Goal: Task Accomplishment & Management: Use online tool/utility

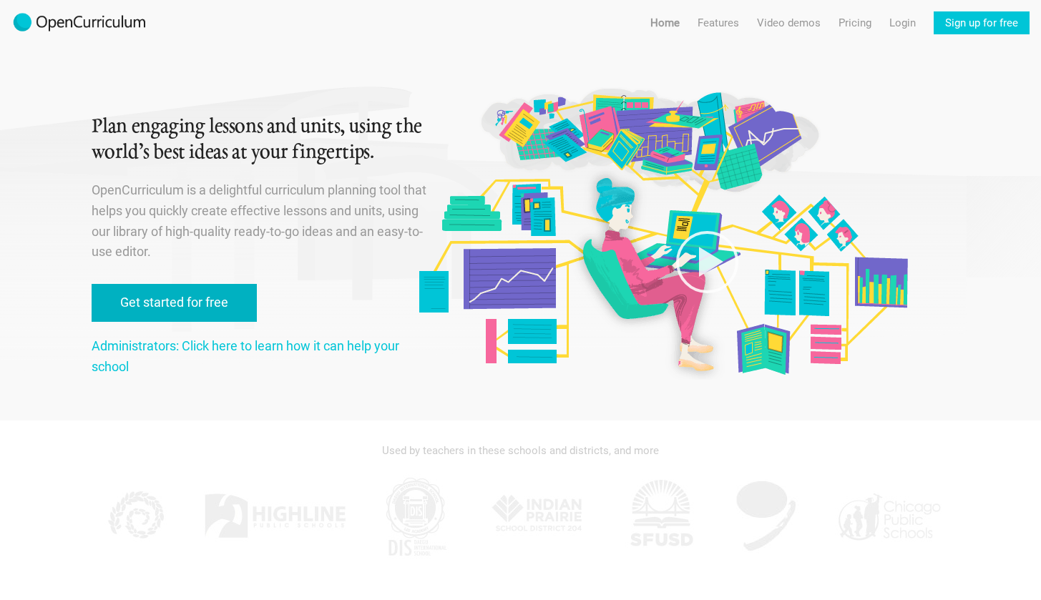
click at [207, 302] on link "Get started for free" at bounding box center [174, 303] width 165 height 38
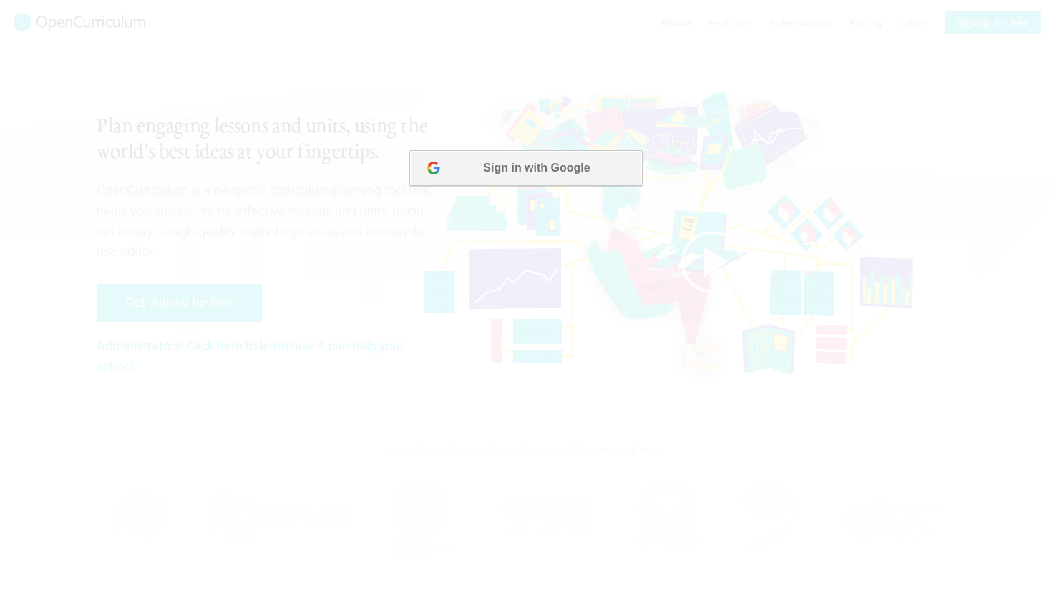
click at [475, 169] on button "Sign in with Google" at bounding box center [525, 168] width 233 height 36
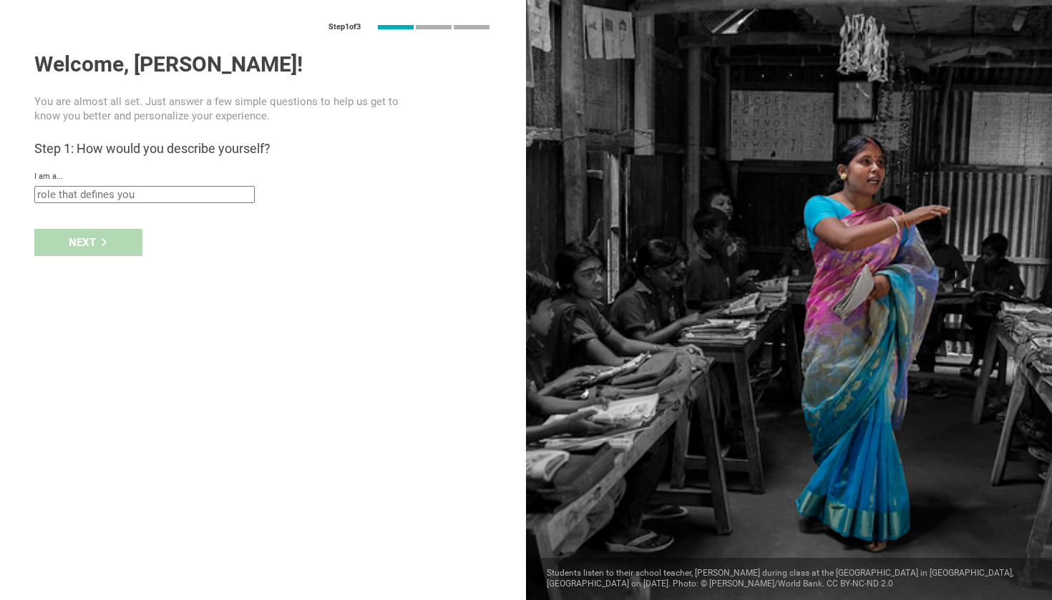
click at [193, 180] on div "I am a..." at bounding box center [262, 177] width 457 height 10
click at [193, 188] on input "text" at bounding box center [144, 194] width 220 height 17
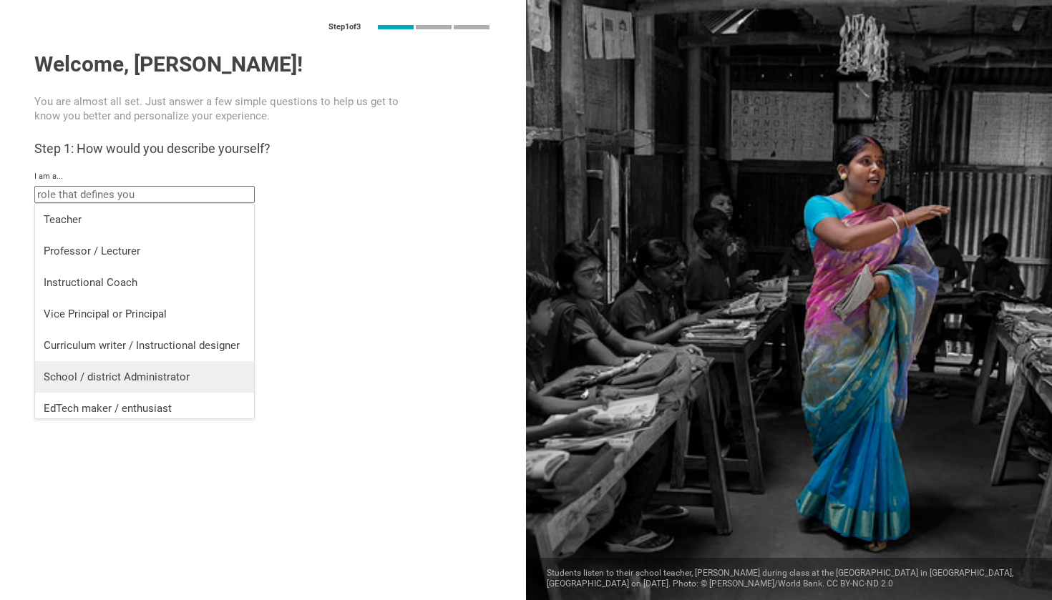
click at [190, 384] on div "School / district Administrator" at bounding box center [145, 377] width 202 height 14
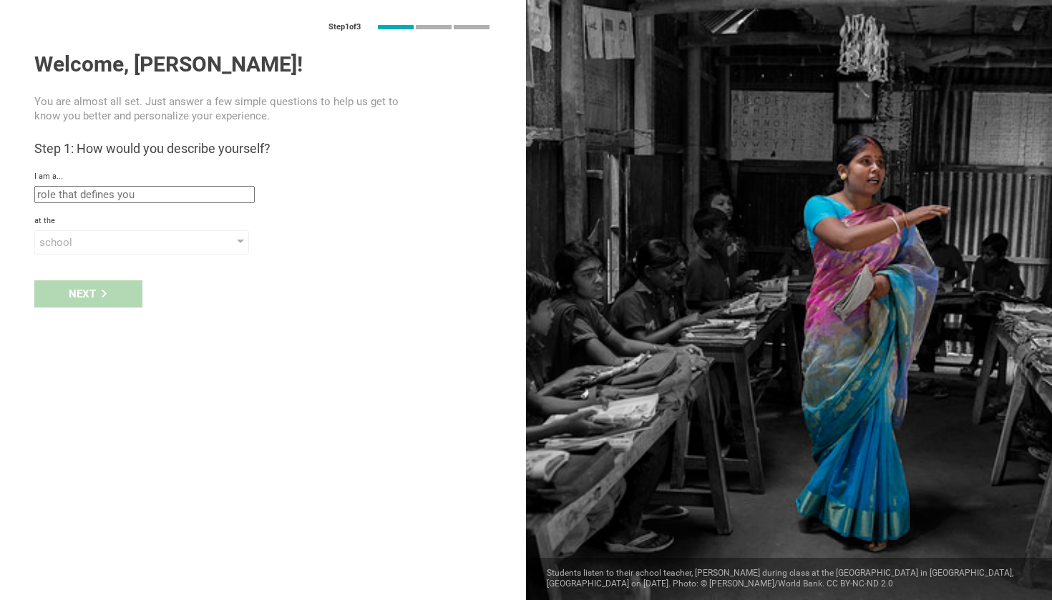
type input "School / district Administrator"
click at [125, 248] on div "school" at bounding box center [121, 242] width 164 height 14
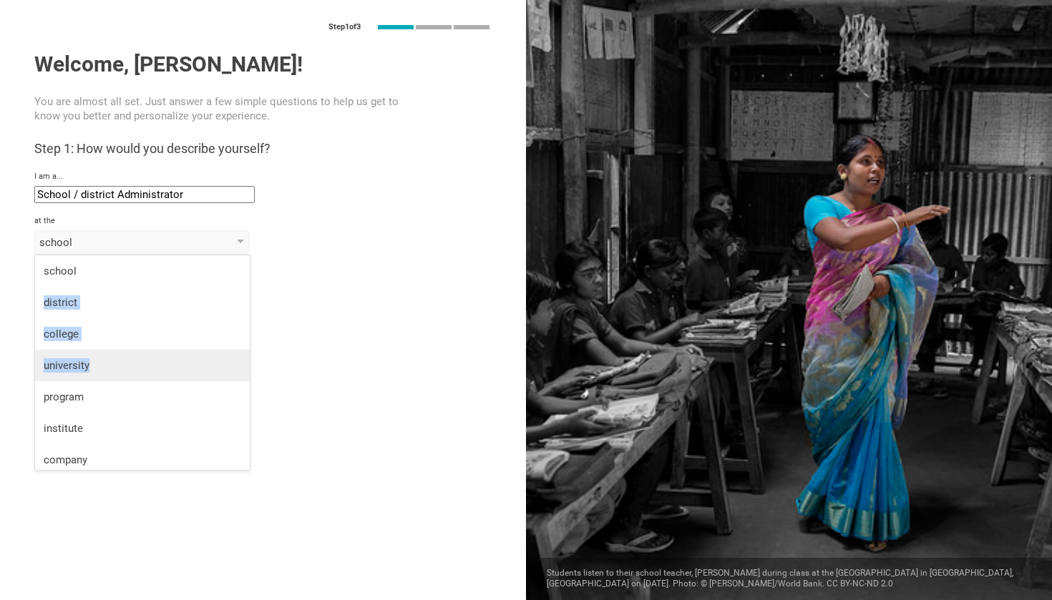
drag, startPoint x: 139, startPoint y: 267, endPoint x: 136, endPoint y: 365, distance: 98.1
click at [136, 365] on ul "school district college university program institute company organization" at bounding box center [142, 381] width 215 height 252
click at [287, 282] on div "Next" at bounding box center [263, 294] width 526 height 44
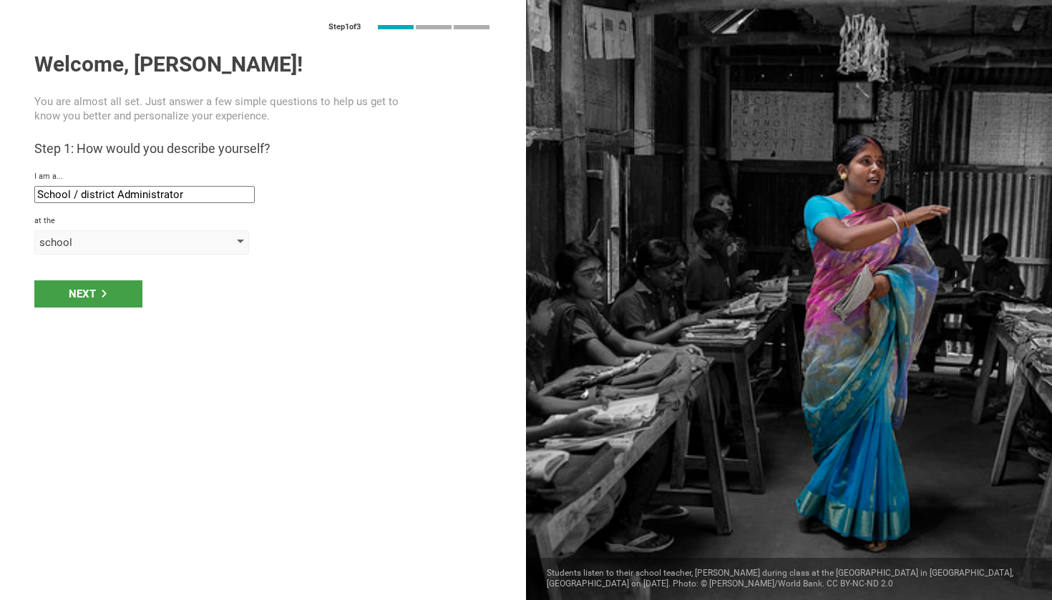
click at [171, 252] on div "school" at bounding box center [141, 242] width 215 height 24
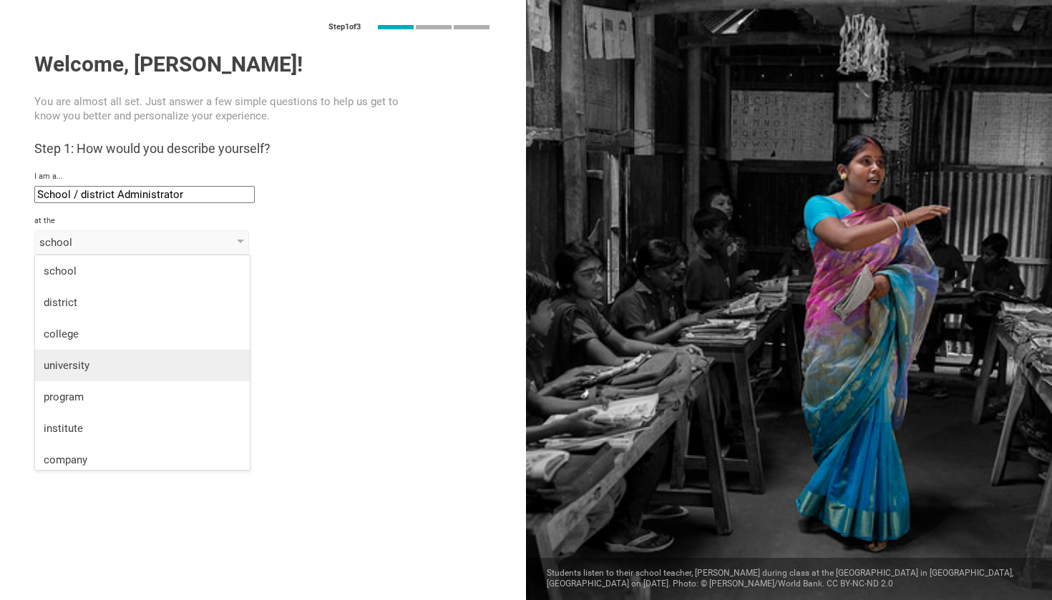
click at [145, 357] on li "university" at bounding box center [142, 365] width 215 height 31
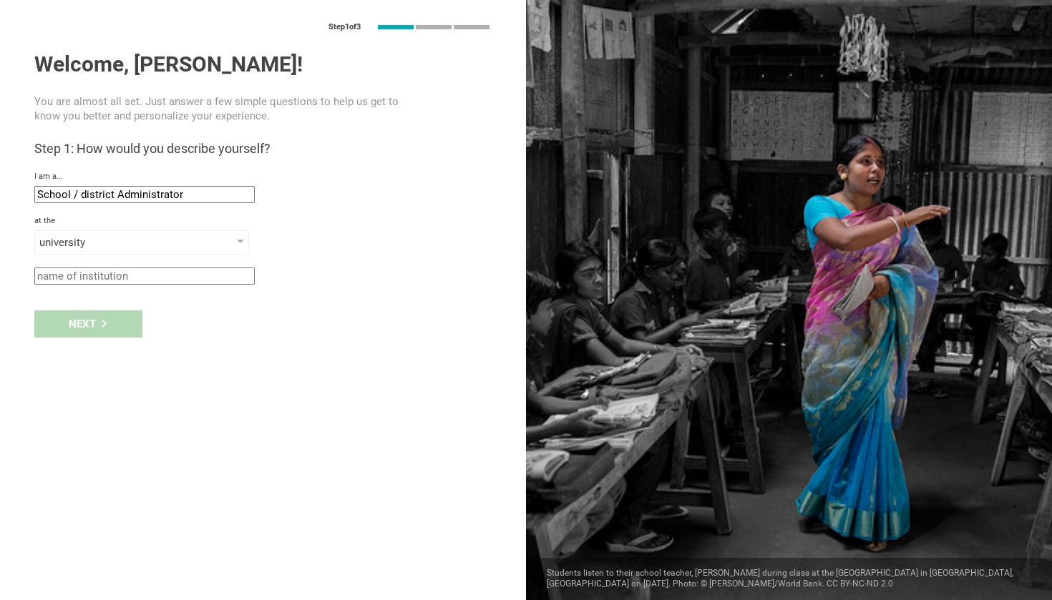
click at [130, 280] on input "text" at bounding box center [144, 276] width 220 height 17
type input "Södertörns Högskola"
drag, startPoint x: 95, startPoint y: 350, endPoint x: 219, endPoint y: 349, distance: 123.8
click at [219, 349] on div "Step 1 of 3 Welcome, Marina! You are almost all set. Just answer a few simple q…" at bounding box center [263, 300] width 526 height 600
click at [162, 193] on input "School / district Administrator" at bounding box center [144, 194] width 220 height 17
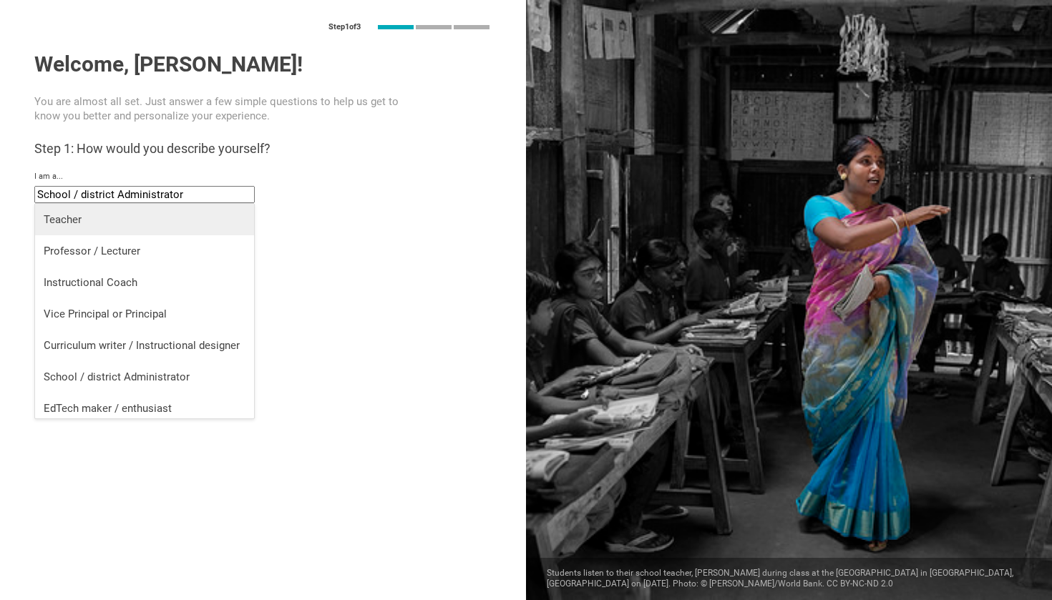
click at [120, 220] on div "Teacher" at bounding box center [145, 220] width 202 height 14
type input "Teacher"
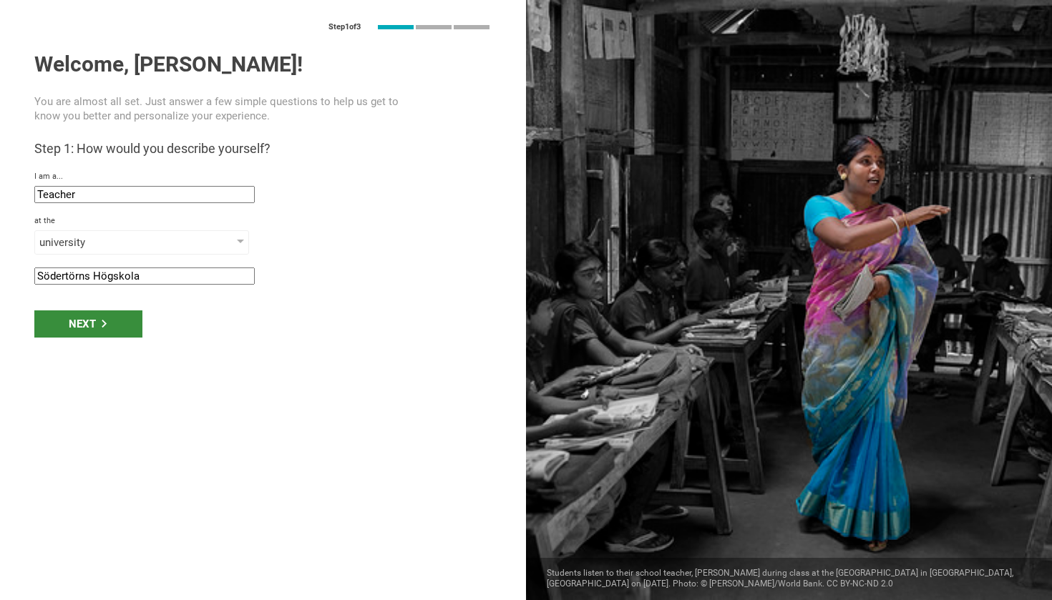
click at [137, 317] on div "Next" at bounding box center [88, 324] width 108 height 27
type input "Huddinge, Sweden"
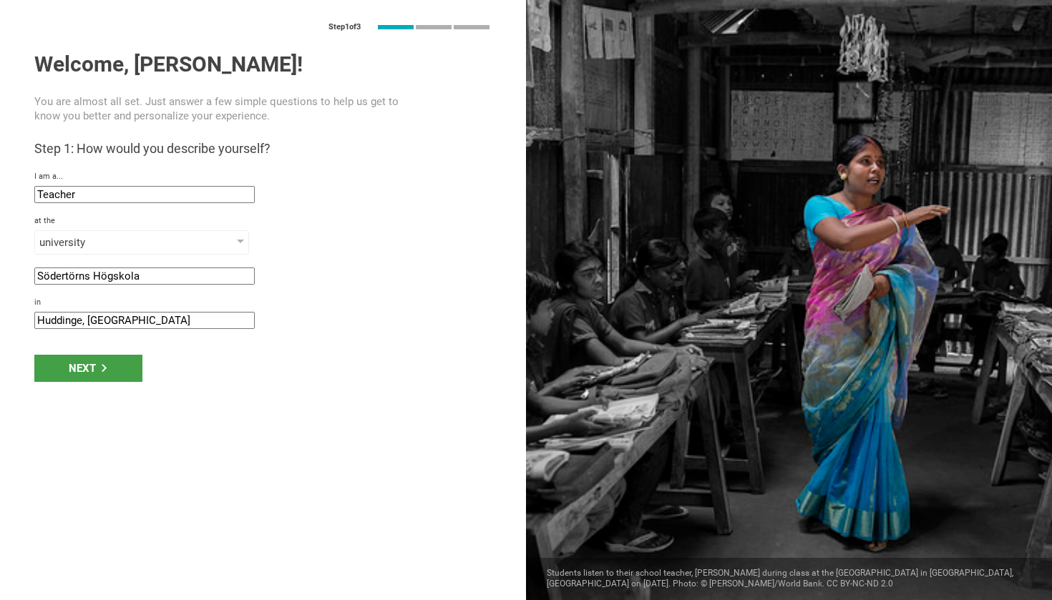
click at [130, 354] on div "Next" at bounding box center [263, 368] width 526 height 44
click at [128, 359] on div "Next" at bounding box center [88, 368] width 108 height 27
click at [112, 371] on div "Next" at bounding box center [88, 368] width 108 height 27
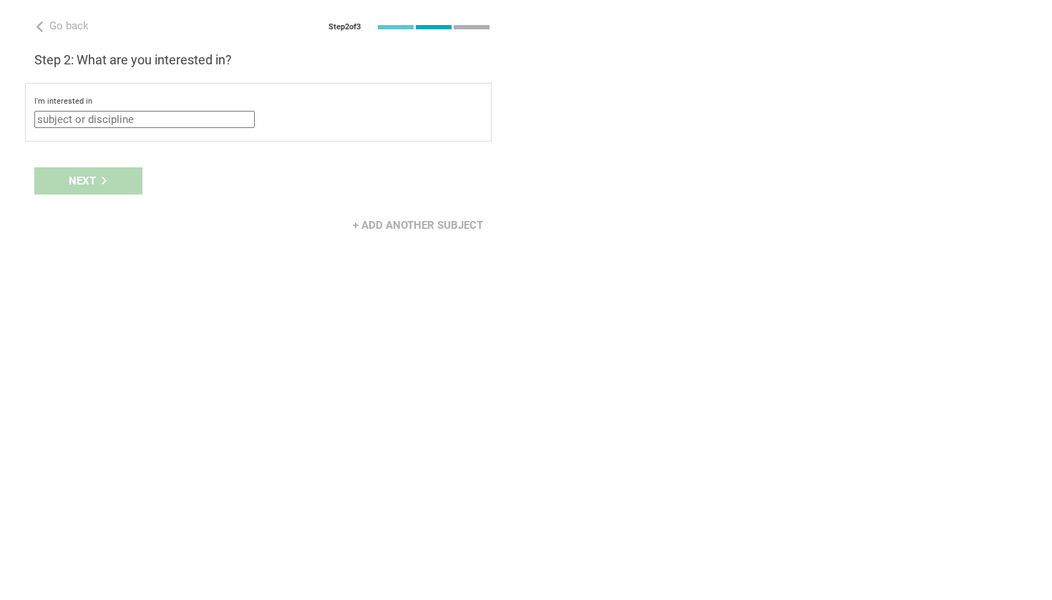
click at [148, 110] on div "I'm interested in Mathematics English (Language Arts) Science Social Studies Ot…" at bounding box center [258, 112] width 448 height 31
click at [144, 125] on input "text" at bounding box center [144, 119] width 220 height 17
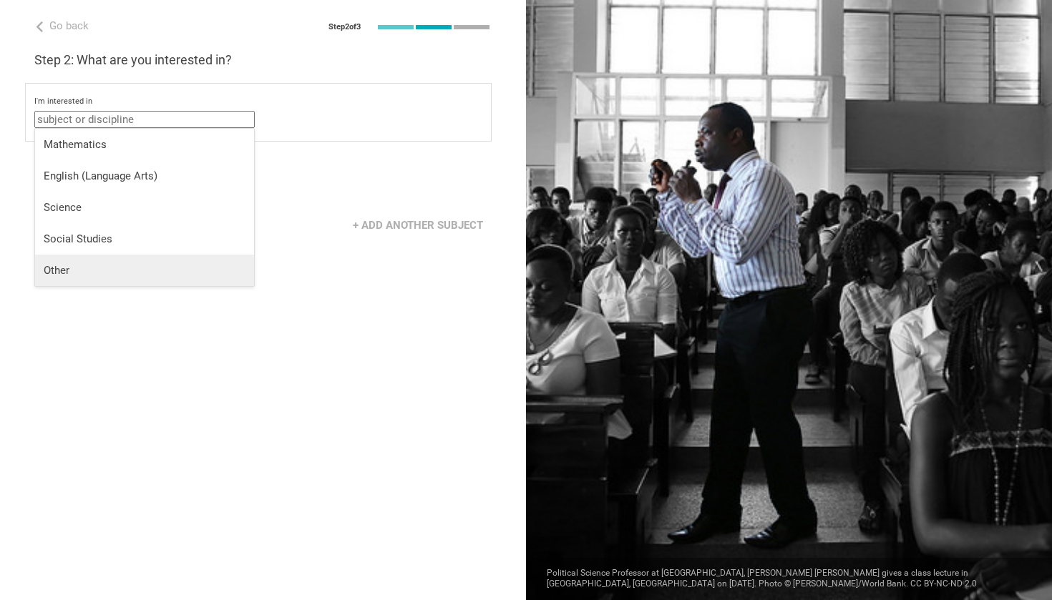
click at [107, 257] on li "Other" at bounding box center [144, 270] width 219 height 31
type input "Other"
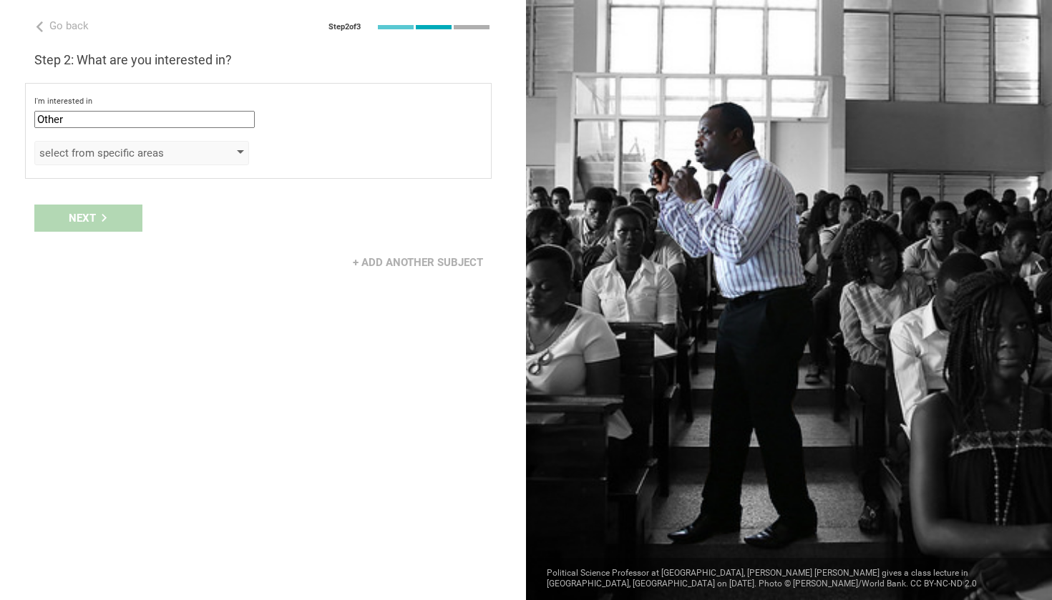
click at [132, 150] on div "select from specific areas" at bounding box center [121, 153] width 164 height 14
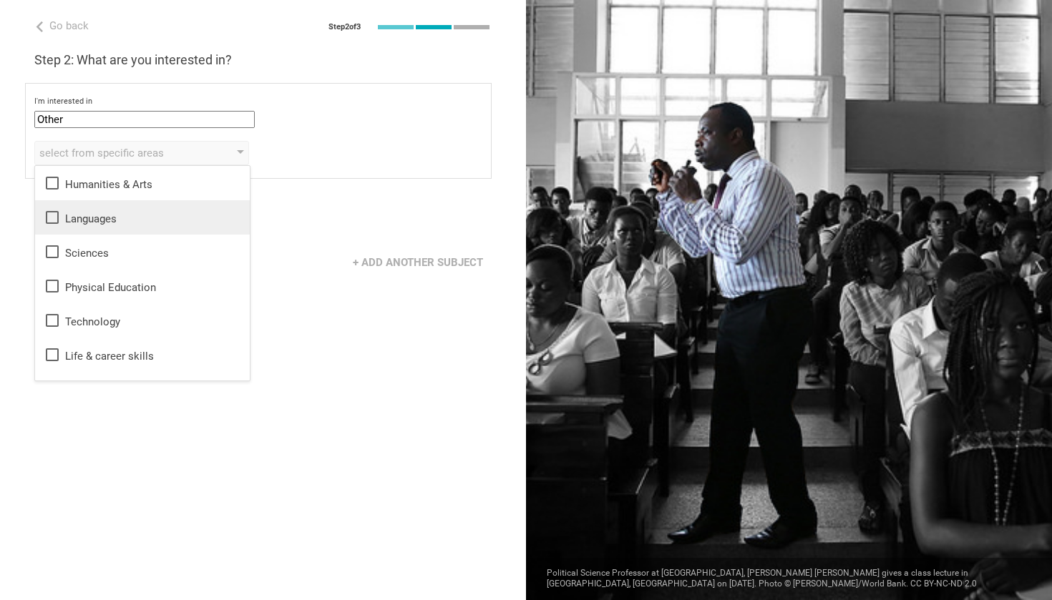
click at [54, 215] on icon at bounding box center [52, 217] width 17 height 17
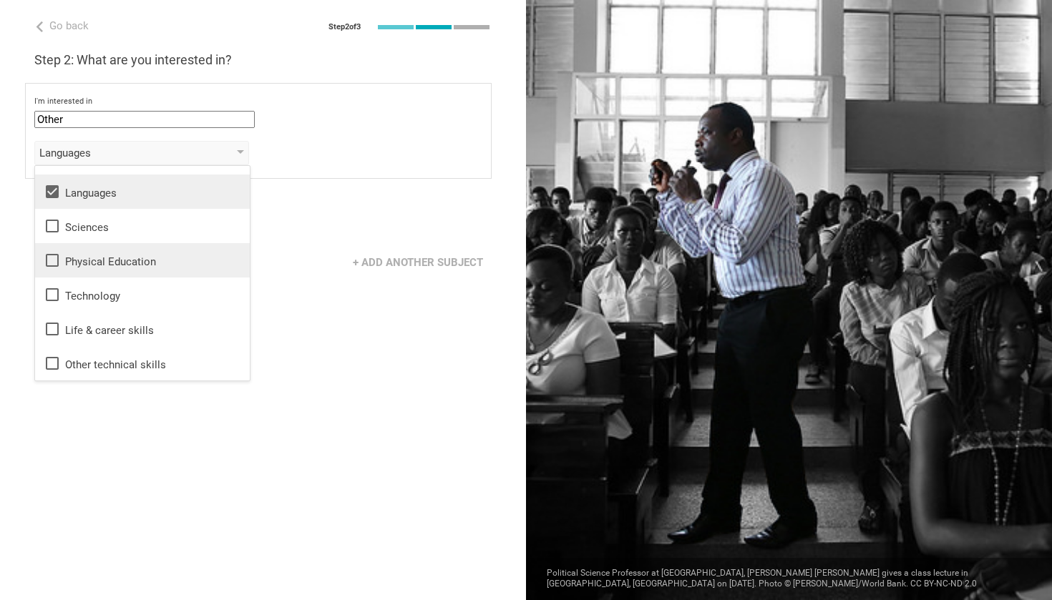
scroll to position [26, 0]
click at [100, 396] on div "Go back Step 2 of 3 Welcome, Marina! You are almost all set. Just answer a few …" at bounding box center [263, 300] width 526 height 600
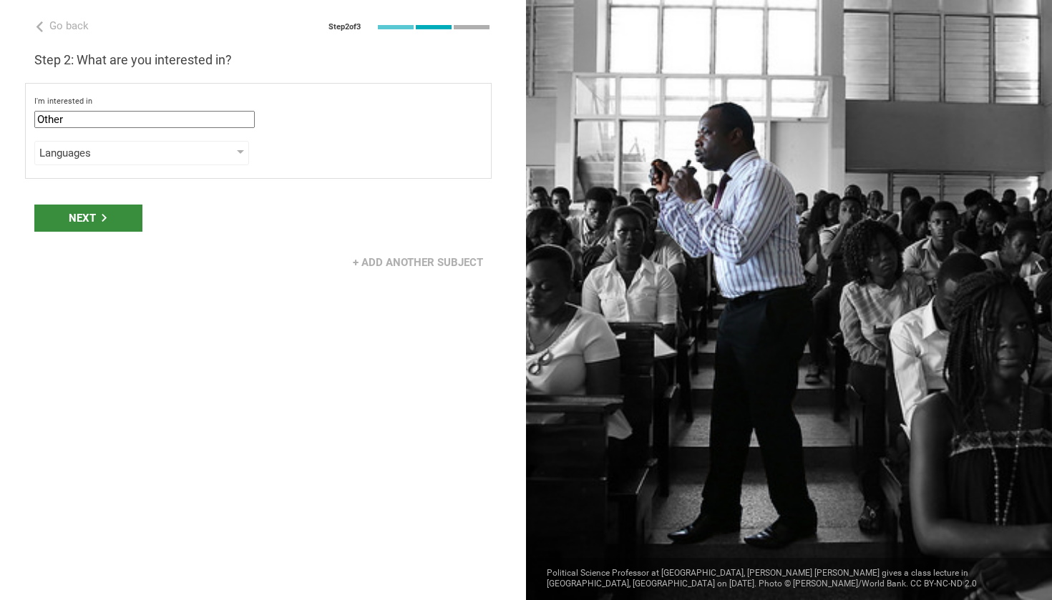
click at [99, 210] on div "Next" at bounding box center [88, 218] width 108 height 27
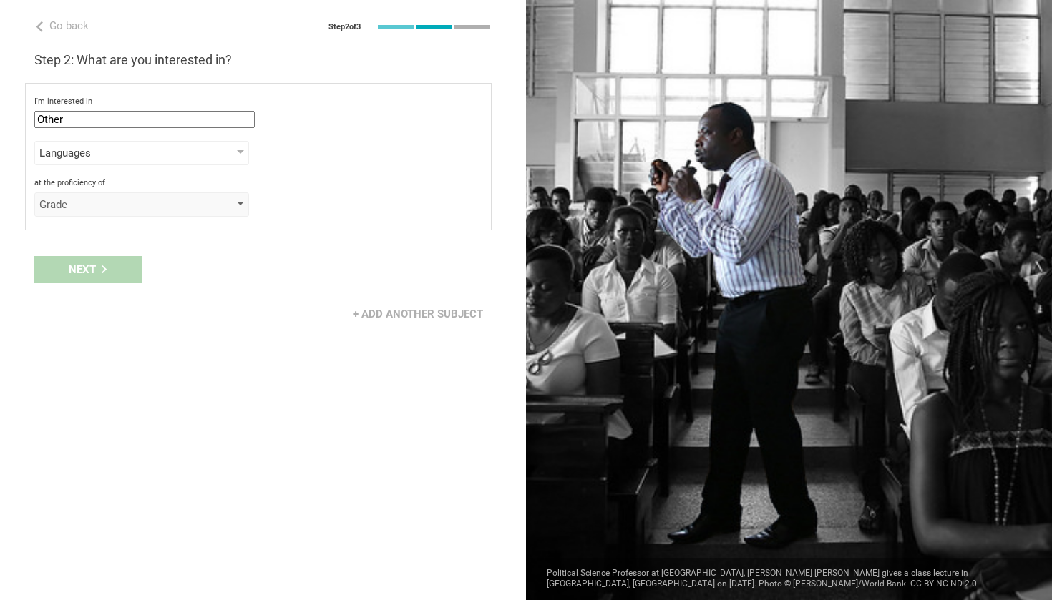
click at [102, 214] on div "Grade" at bounding box center [141, 205] width 215 height 24
click at [98, 262] on div "Class" at bounding box center [143, 265] width 198 height 14
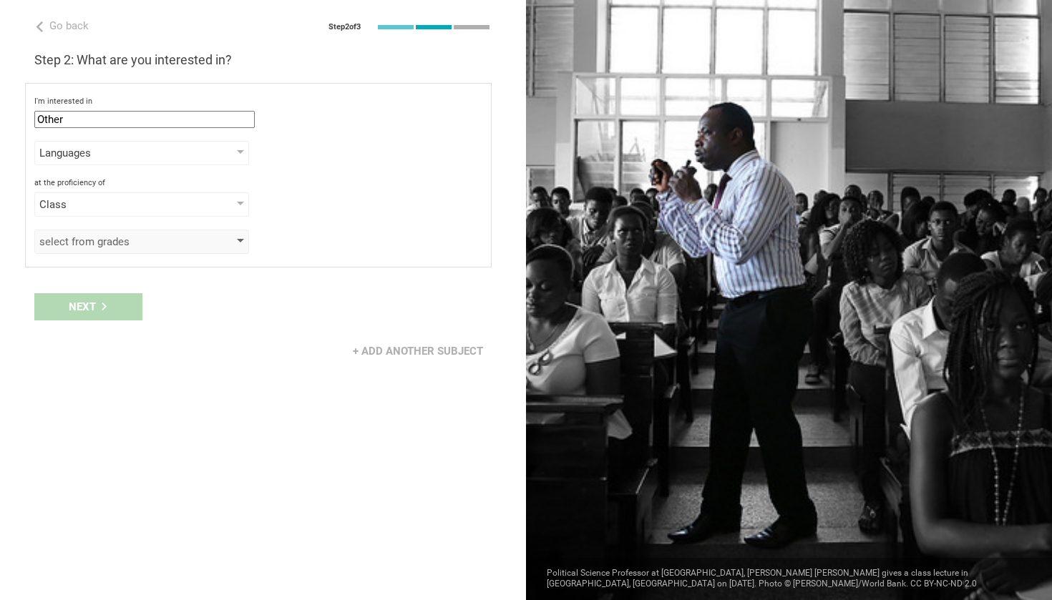
click at [118, 235] on div "select from grades" at bounding box center [121, 242] width 164 height 14
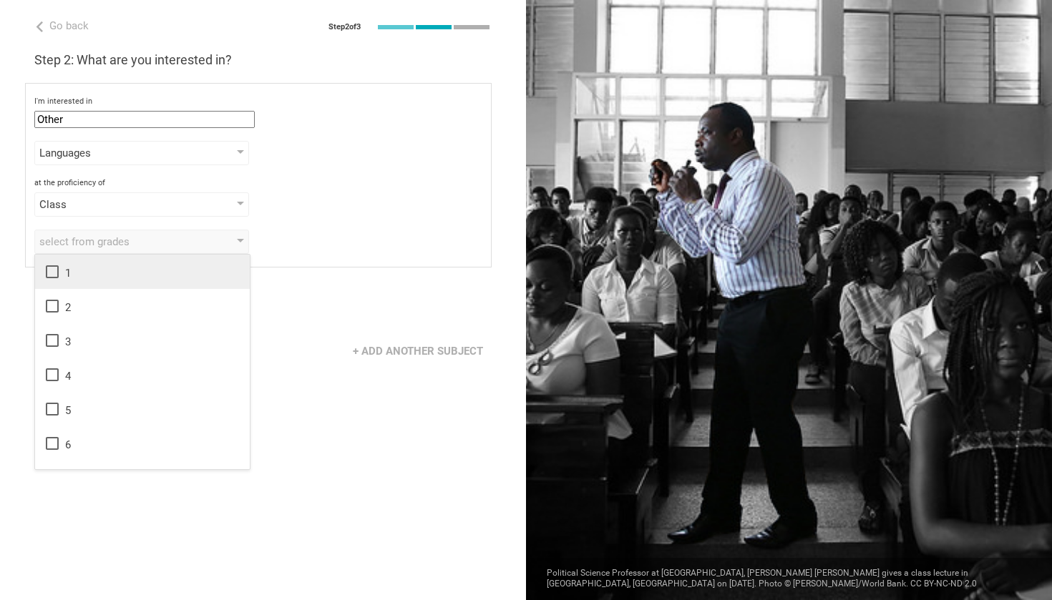
click at [54, 276] on icon at bounding box center [52, 271] width 17 height 17
click at [283, 218] on div "I'm interested in Other Mathematics English (Language Arts) Science Social Stud…" at bounding box center [258, 175] width 467 height 185
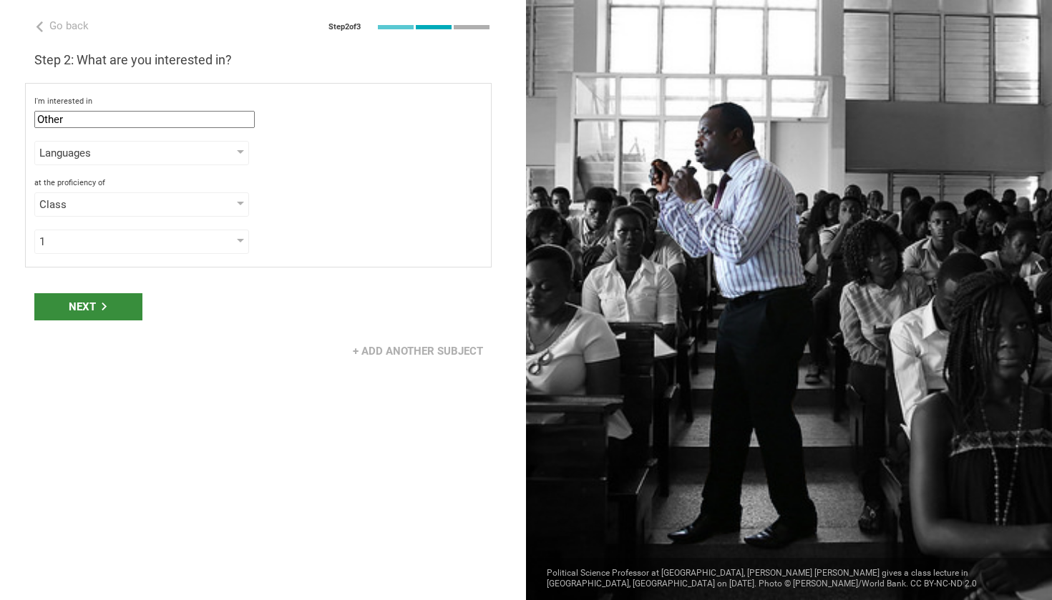
click at [135, 306] on div "Next" at bounding box center [88, 306] width 108 height 27
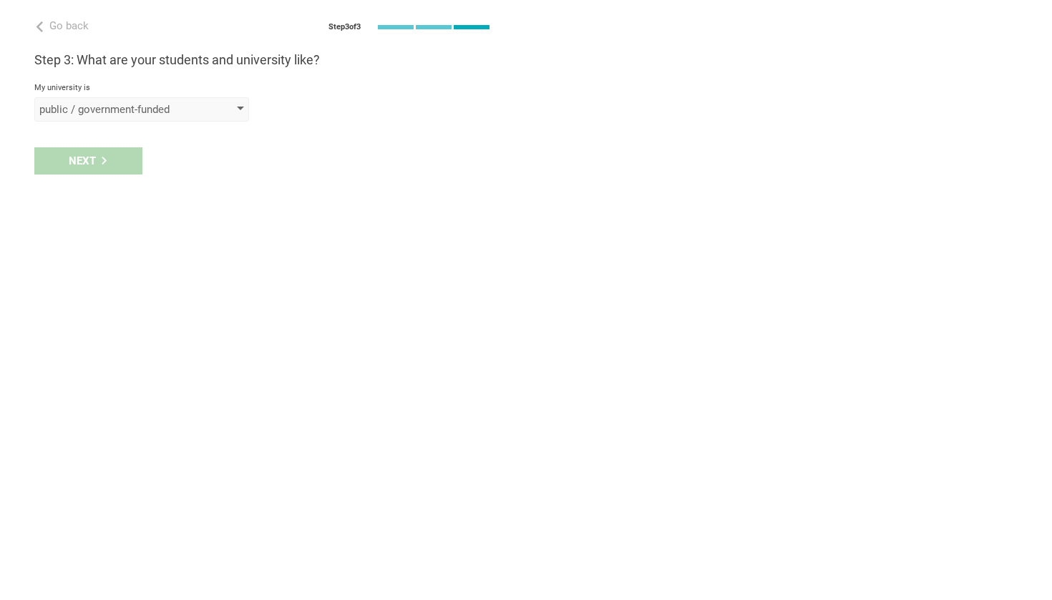
click at [104, 109] on div "public / government-funded" at bounding box center [121, 109] width 164 height 14
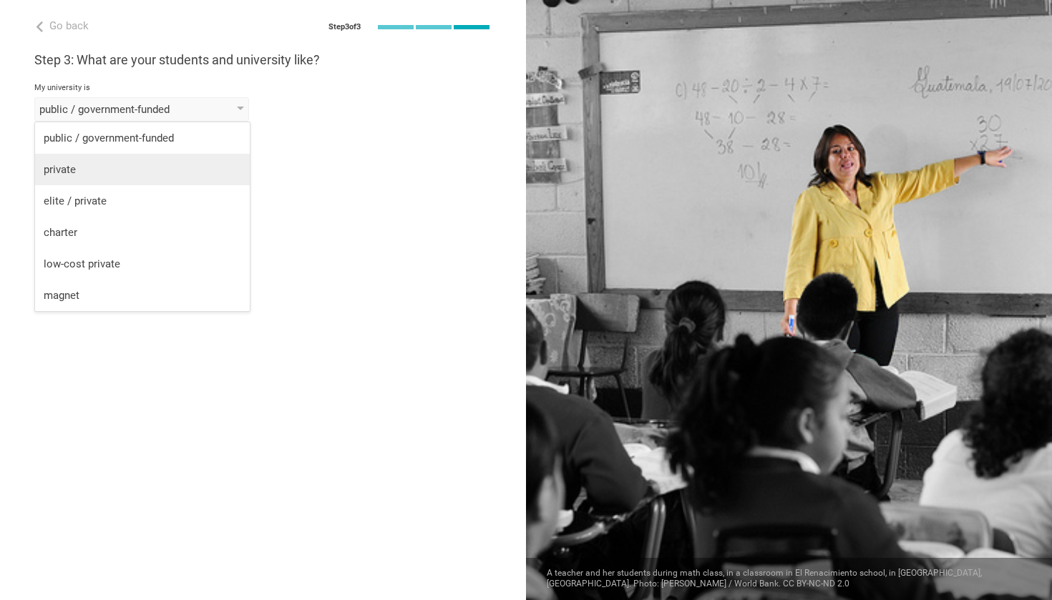
click at [103, 175] on div "private" at bounding box center [143, 169] width 198 height 14
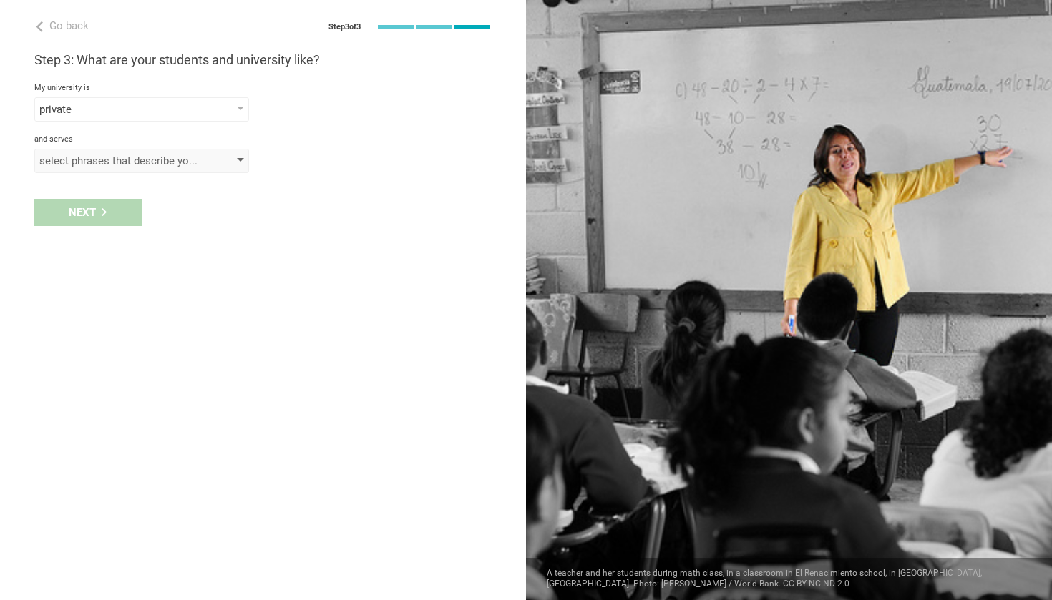
click at [111, 170] on div "select phrases that describe your student population" at bounding box center [141, 161] width 215 height 24
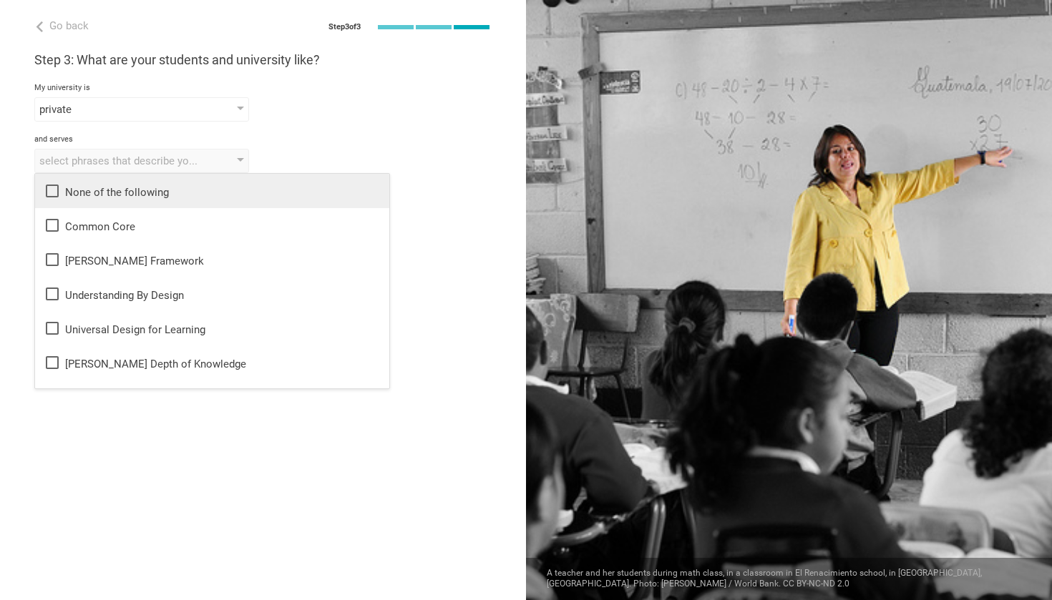
scroll to position [0, 0]
click at [105, 188] on div "None of the following" at bounding box center [212, 190] width 337 height 17
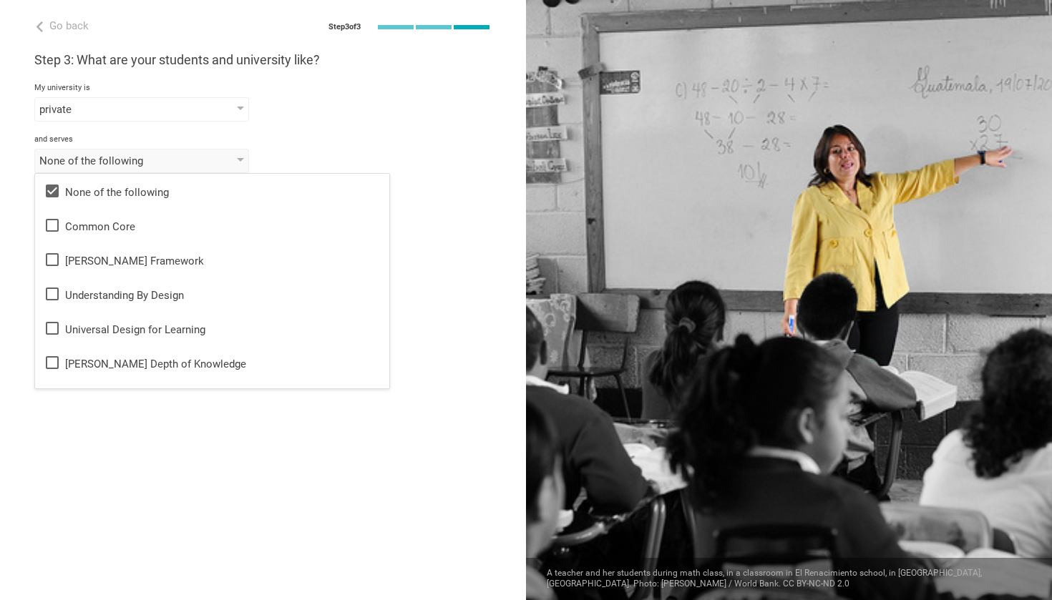
click at [314, 105] on div "private public / government-funded private elite / private charter low-cost pri…" at bounding box center [262, 109] width 457 height 24
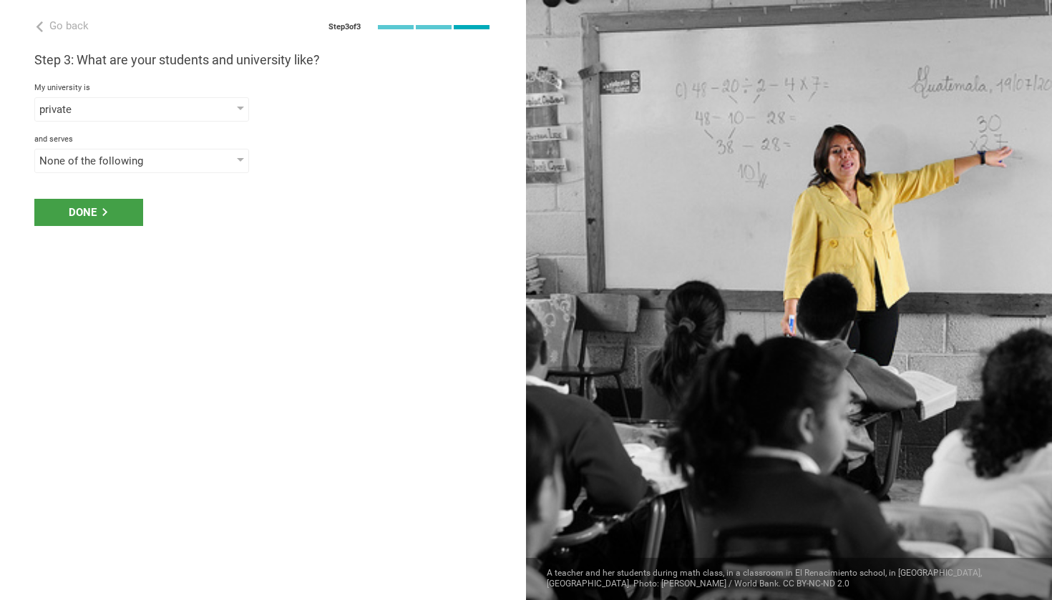
click at [126, 198] on div "Done" at bounding box center [263, 212] width 526 height 44
click at [125, 213] on div "Done" at bounding box center [88, 212] width 109 height 27
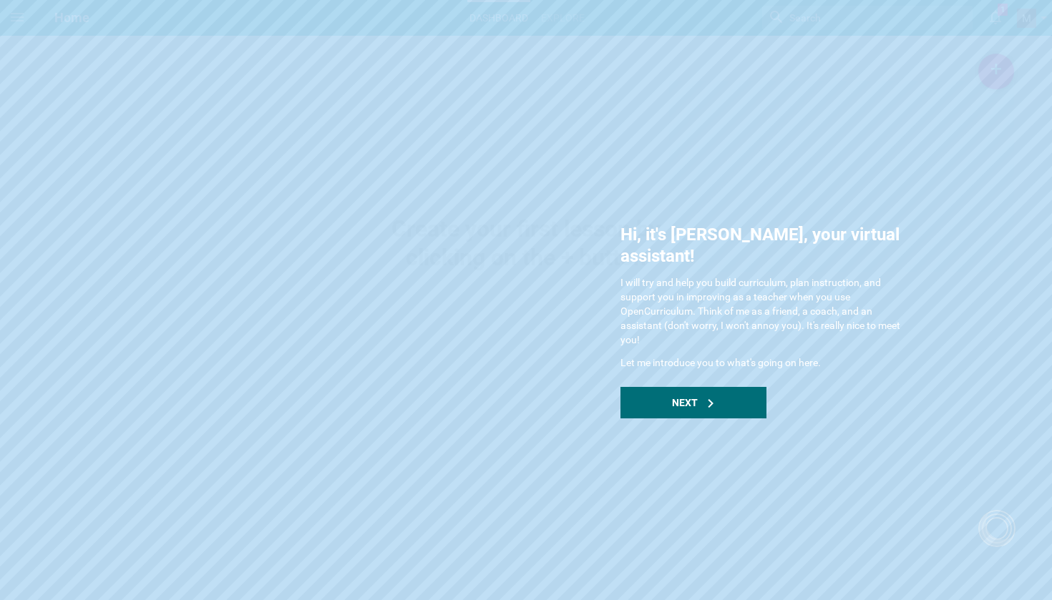
click at [670, 359] on div "Hi, it's [PERSON_NAME], your virtual assistant! I will try and help you build c…" at bounding box center [763, 321] width 286 height 195
click at [678, 387] on div "Next" at bounding box center [693, 402] width 146 height 31
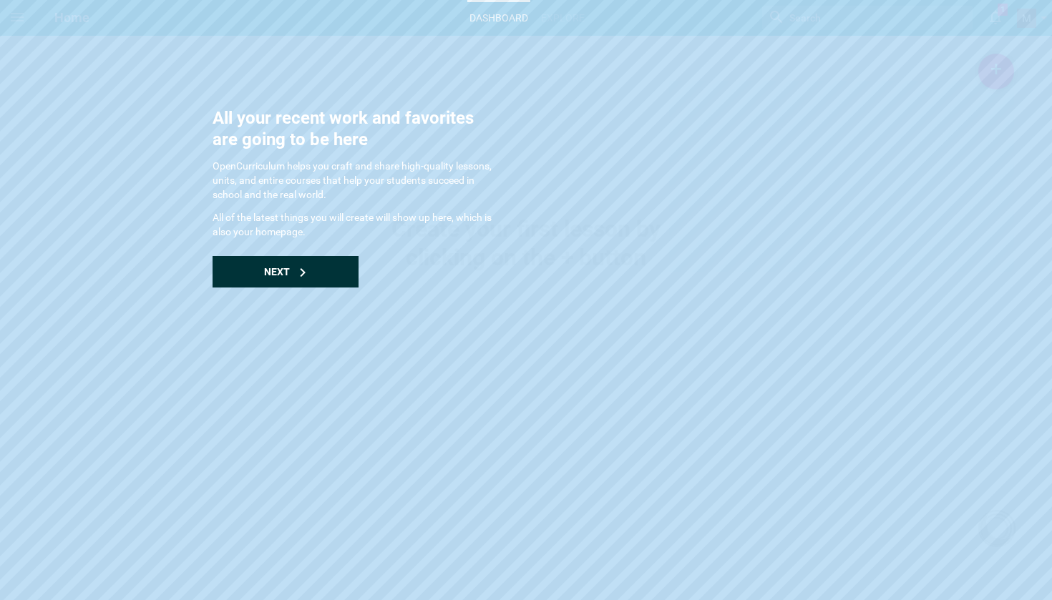
click at [338, 257] on div "Next" at bounding box center [286, 271] width 146 height 31
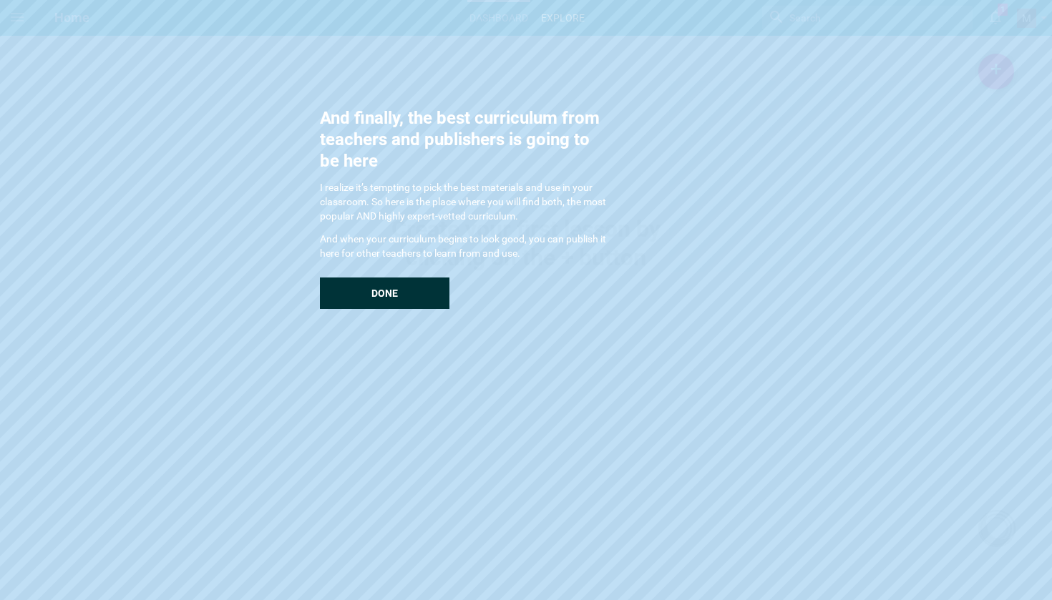
click at [425, 292] on div "Done" at bounding box center [385, 293] width 130 height 31
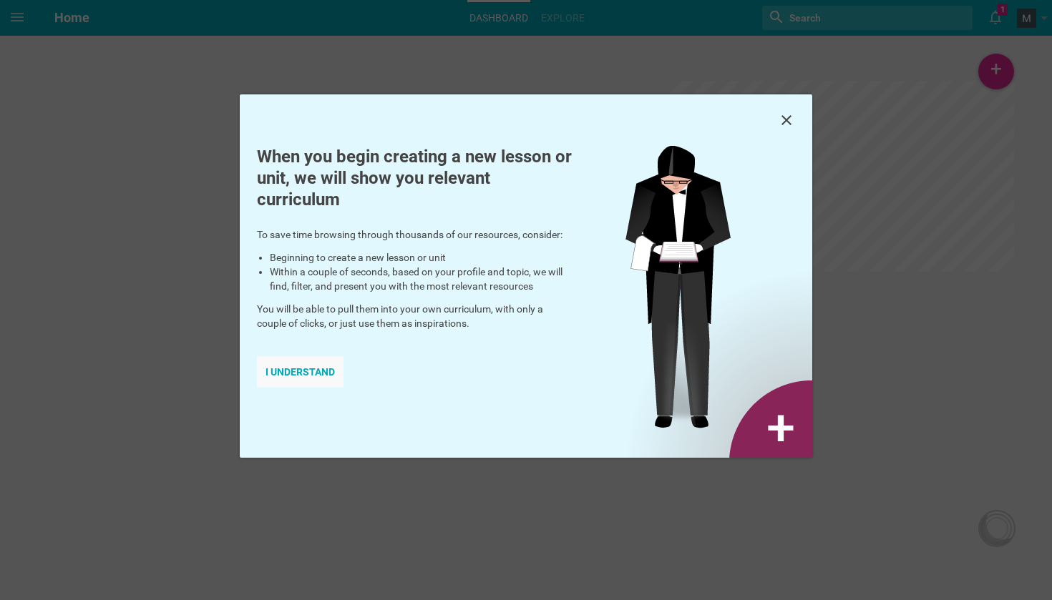
click at [262, 369] on div "I understand" at bounding box center [300, 371] width 87 height 31
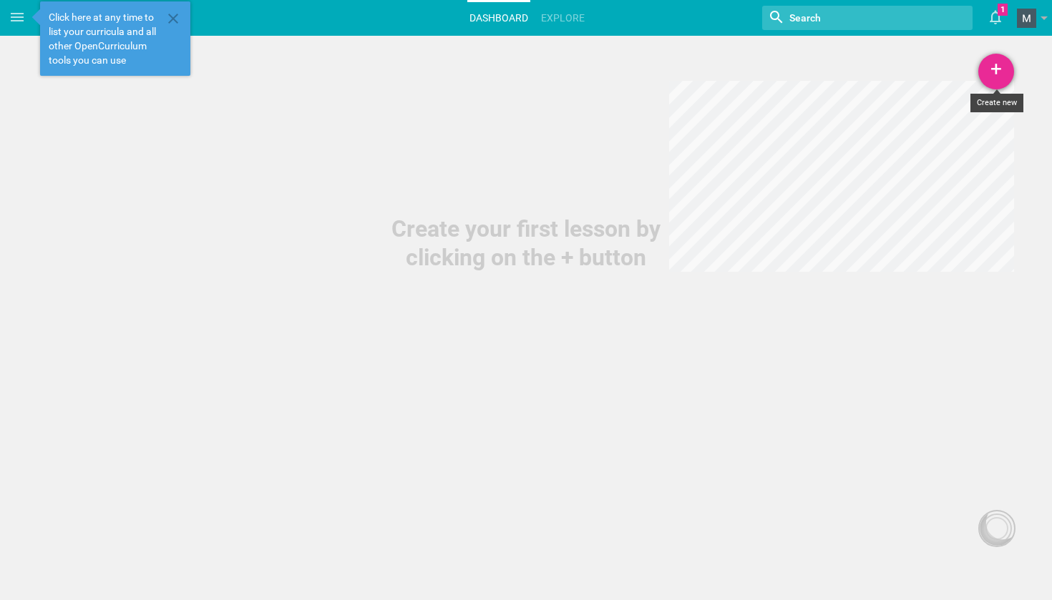
click at [1003, 62] on div "+" at bounding box center [996, 72] width 36 height 36
click at [973, 114] on link "Lesson" at bounding box center [960, 110] width 107 height 31
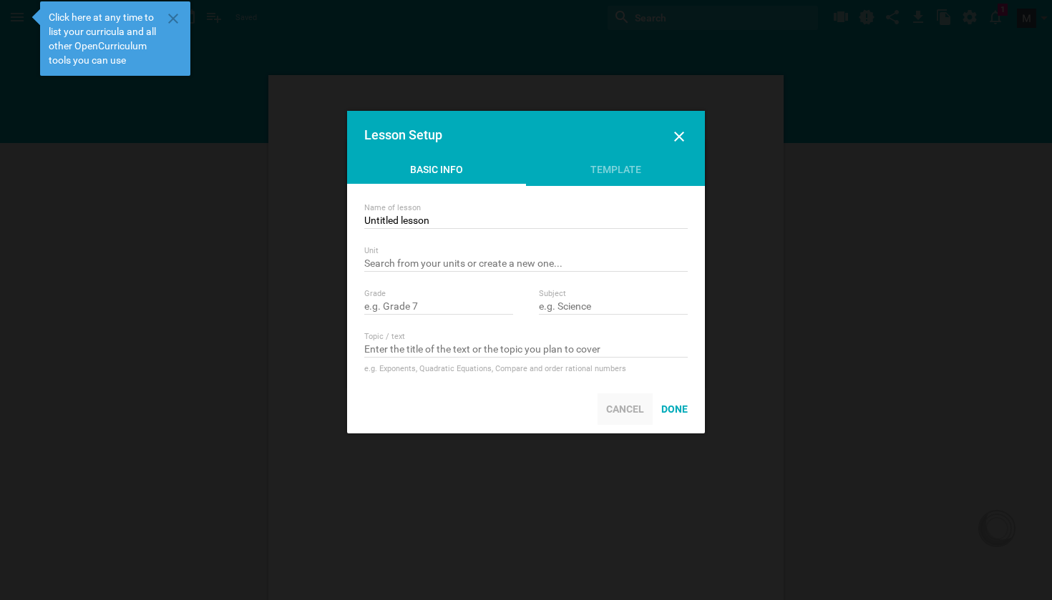
click at [635, 411] on div "Cancel" at bounding box center [625, 409] width 55 height 31
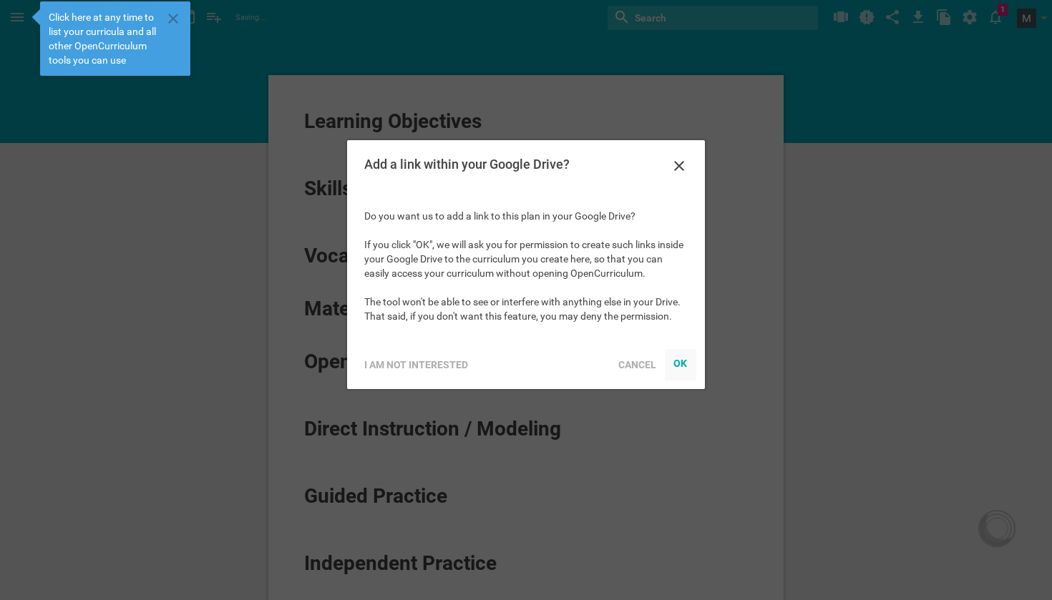
click at [689, 370] on div at bounding box center [680, 364] width 31 height 31
click at [686, 366] on div "OK" at bounding box center [680, 363] width 14 height 11
click at [691, 167] on div "Add a link within your Google Drive?" at bounding box center [526, 166] width 358 height 52
click at [678, 161] on icon at bounding box center [679, 165] width 17 height 17
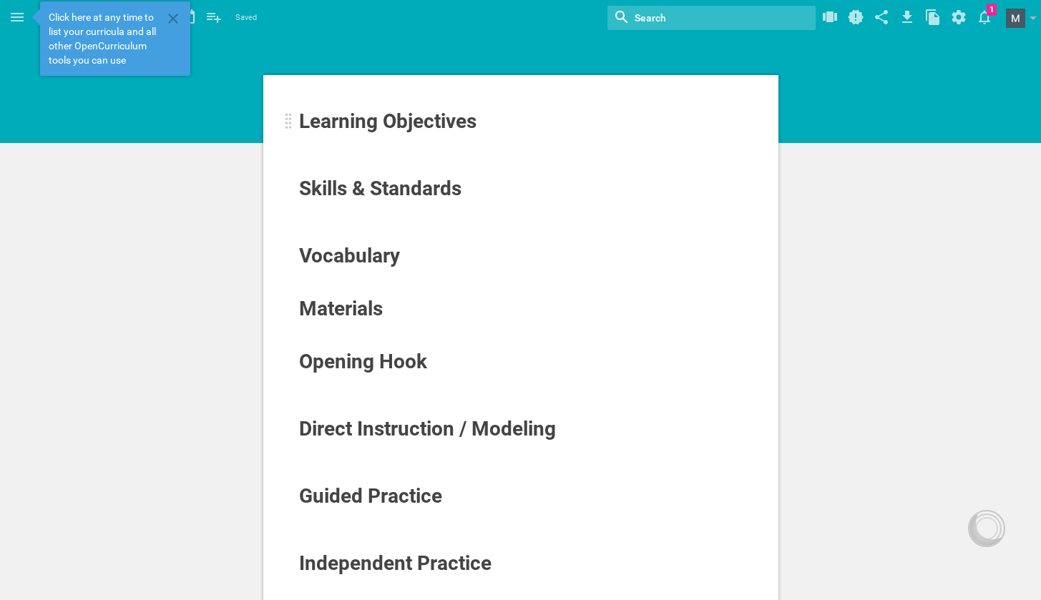
click at [443, 118] on span "Learning Objectives" at bounding box center [387, 121] width 177 height 24
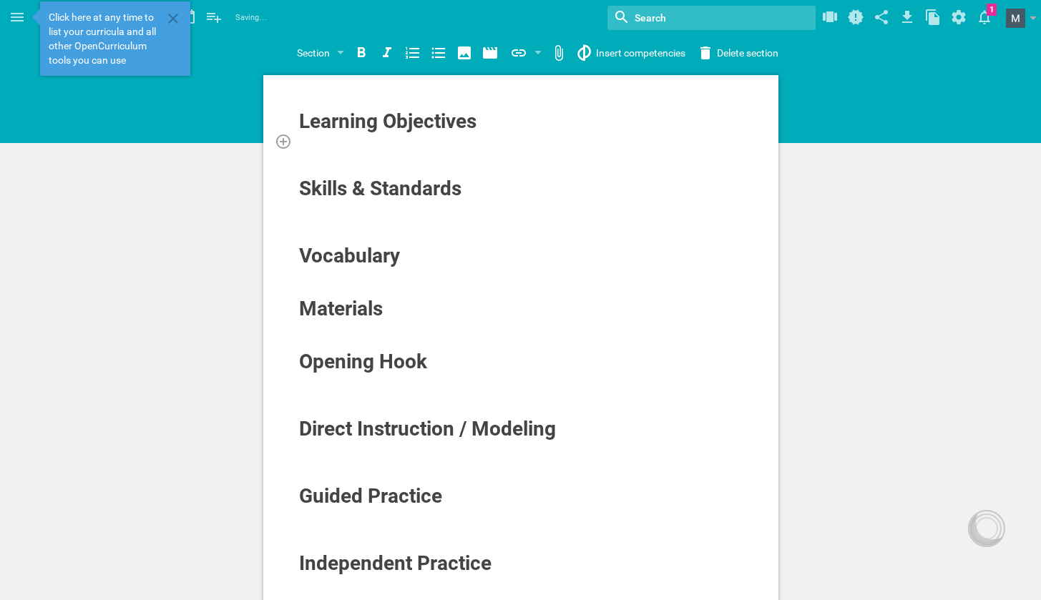
click at [421, 142] on div at bounding box center [521, 141] width 446 height 14
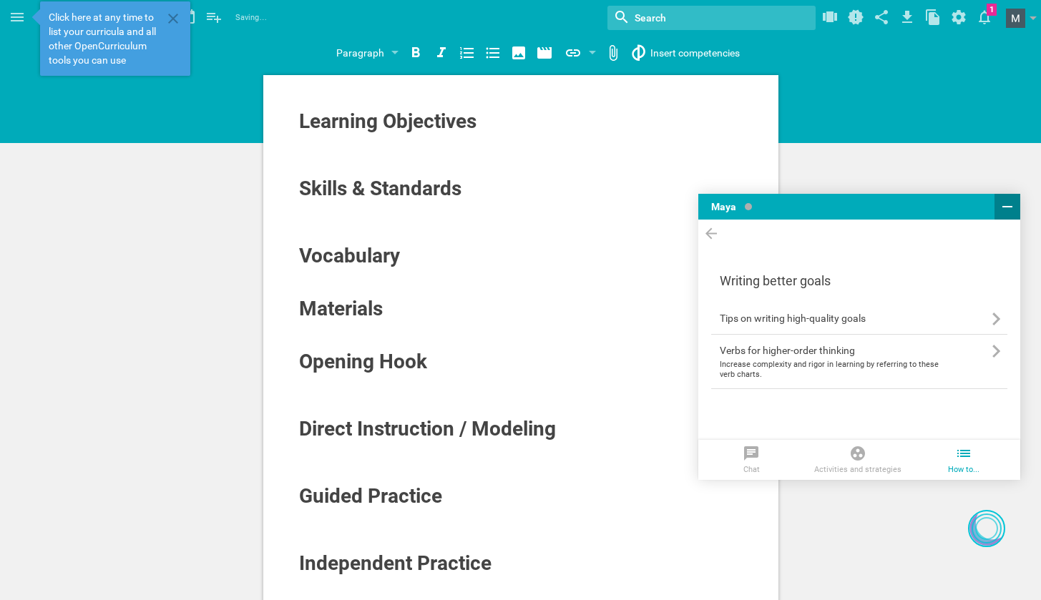
click at [1013, 202] on icon at bounding box center [1007, 206] width 17 height 17
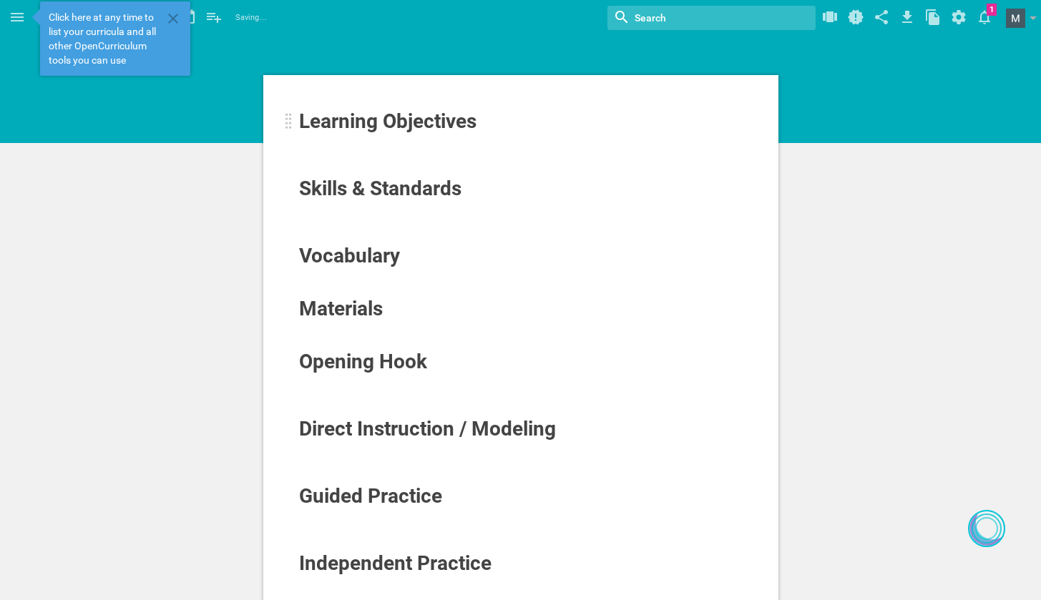
click at [432, 125] on span "Learning Objectives" at bounding box center [387, 121] width 177 height 24
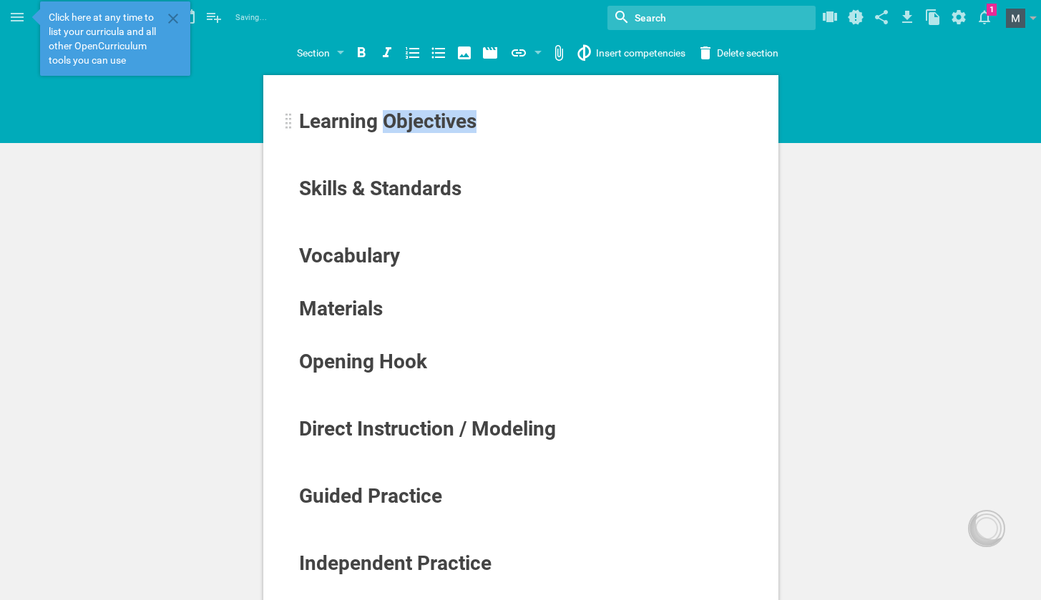
click at [432, 125] on span "Learning Objectives" at bounding box center [387, 121] width 177 height 24
click at [424, 143] on div at bounding box center [521, 141] width 446 height 14
